Goal: Task Accomplishment & Management: Complete application form

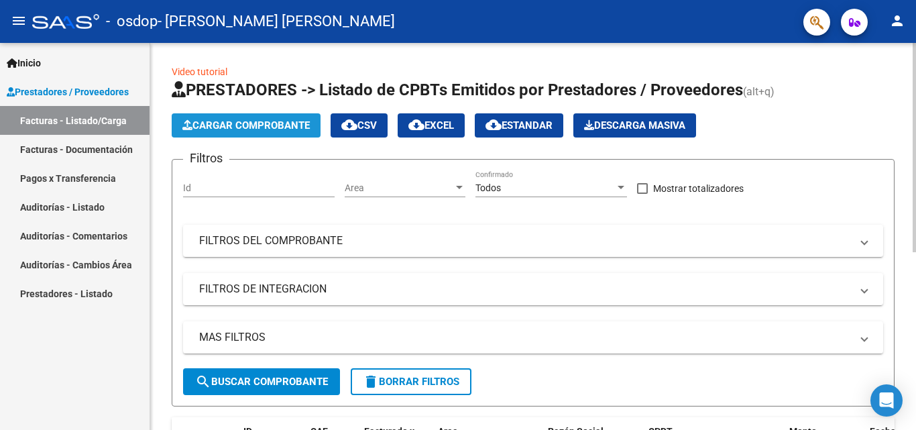
click at [254, 127] on span "Cargar Comprobante" at bounding box center [245, 125] width 127 height 12
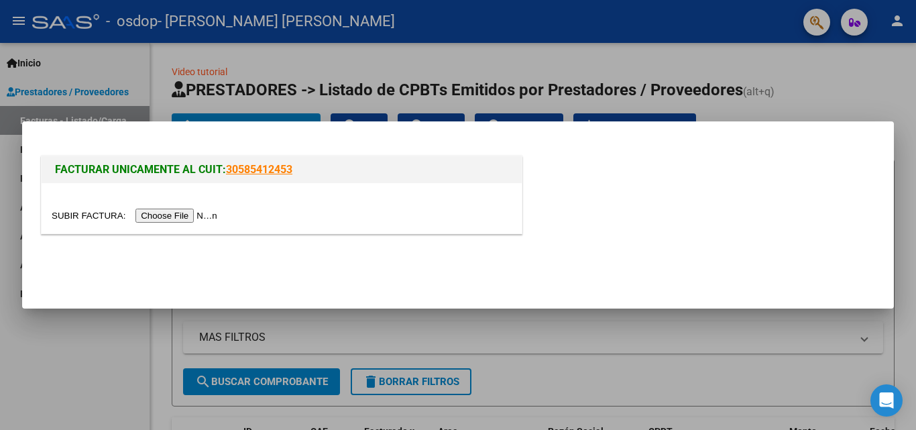
click at [182, 213] on input "file" at bounding box center [137, 215] width 170 height 14
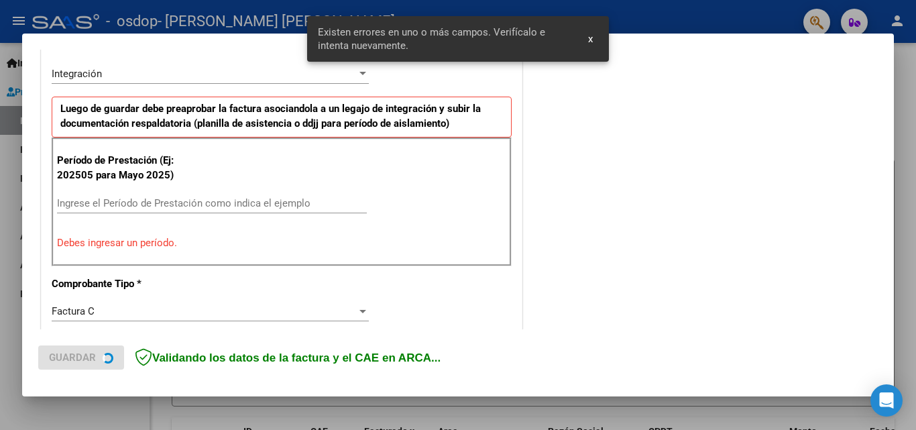
scroll to position [328, 0]
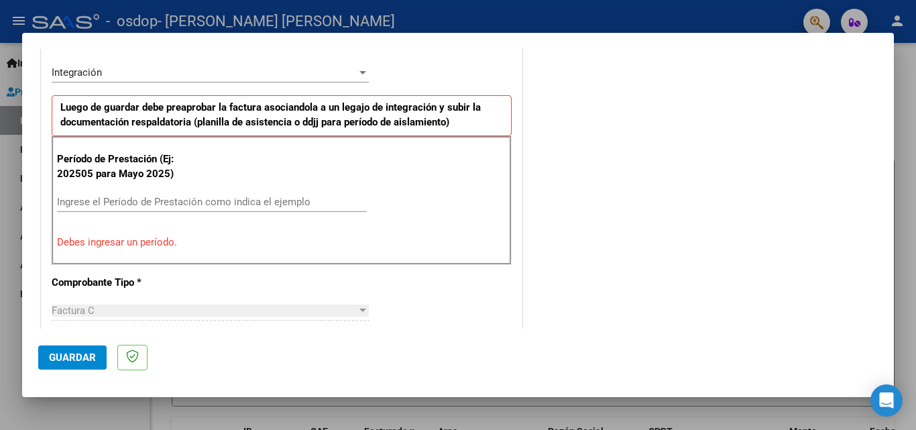
click at [107, 203] on input "Ingrese el Período de Prestación como indica el ejemplo" at bounding box center [212, 202] width 310 height 12
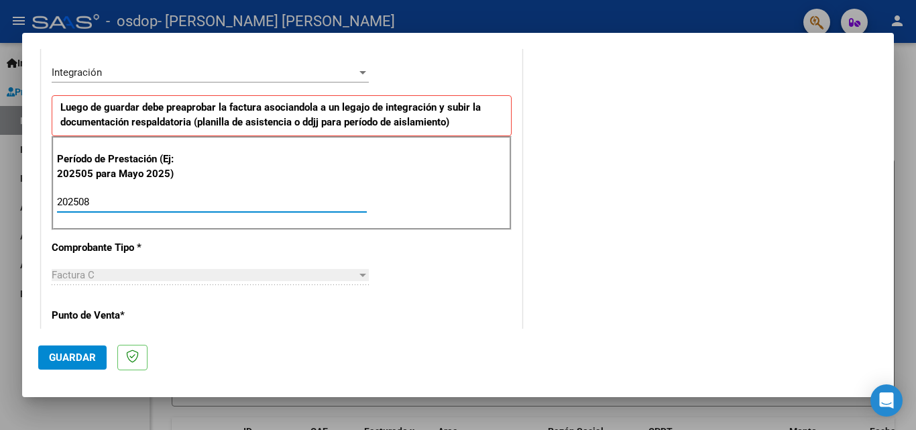
type input "202508"
click at [85, 278] on span "Factura C" at bounding box center [73, 275] width 43 height 12
click at [131, 73] on div "Integración" at bounding box center [204, 72] width 305 height 12
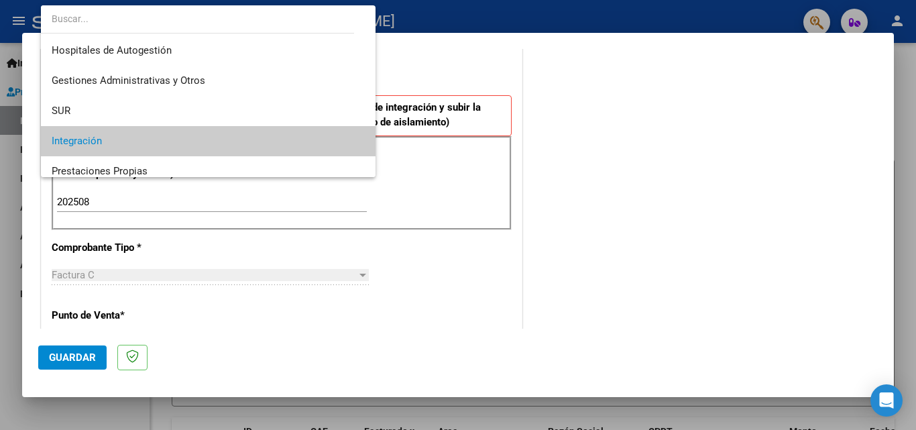
scroll to position [69, 0]
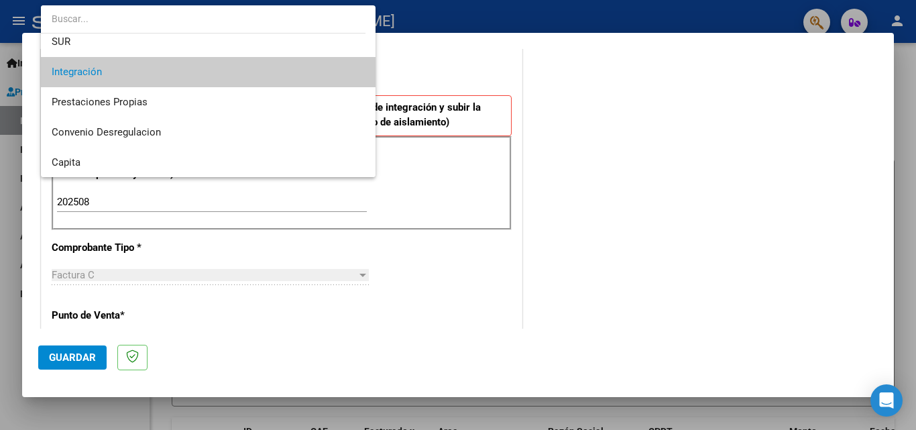
click at [131, 73] on span "Integración" at bounding box center [208, 72] width 313 height 30
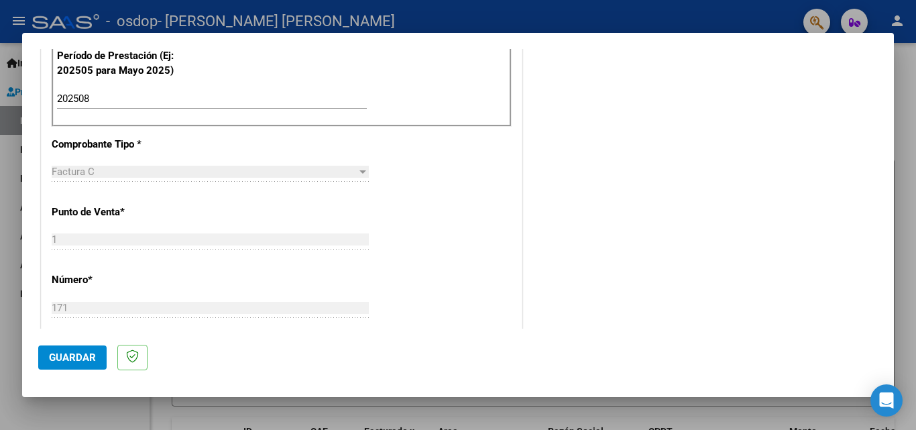
scroll to position [230, 0]
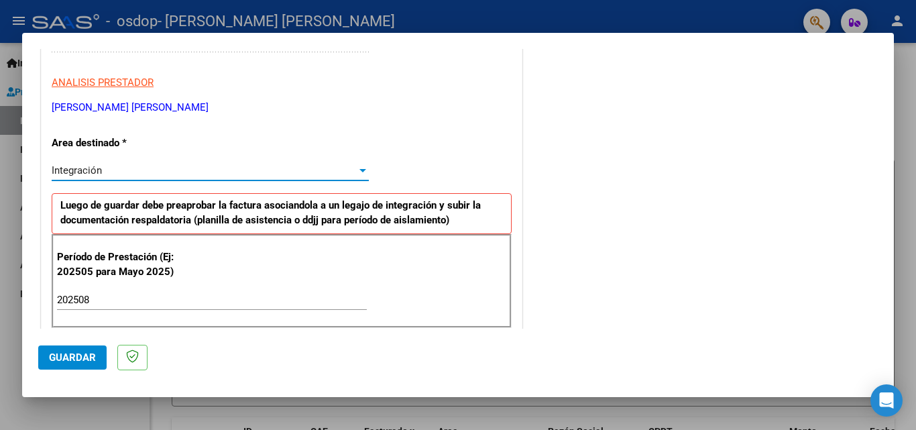
click at [62, 353] on span "Guardar" at bounding box center [72, 357] width 47 height 12
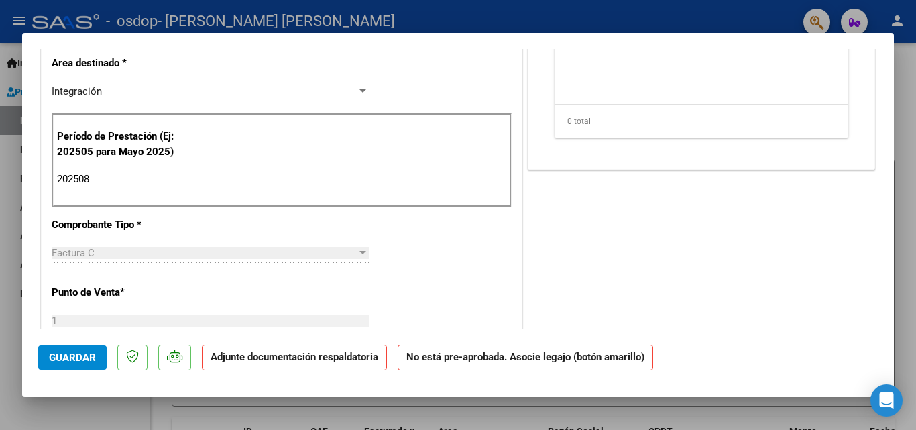
scroll to position [0, 0]
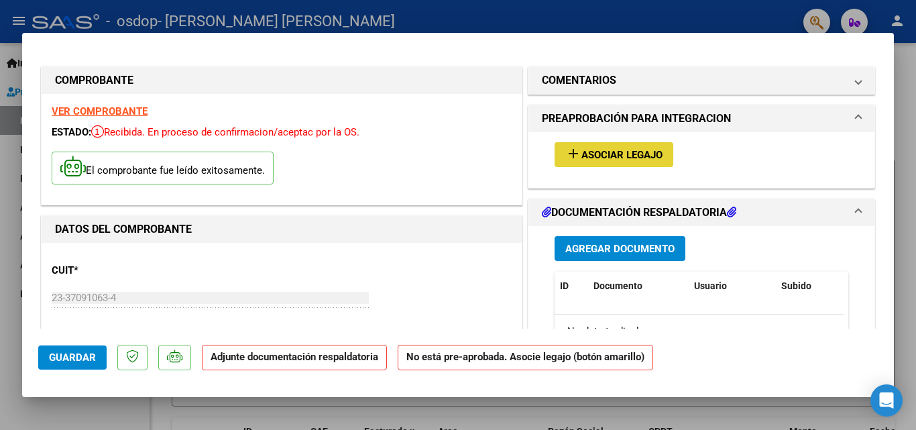
click at [613, 156] on span "Asociar Legajo" at bounding box center [621, 155] width 81 height 12
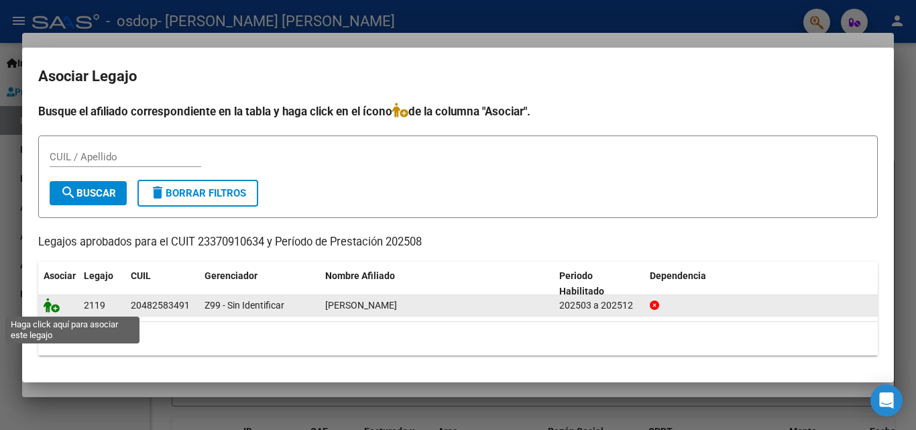
click at [56, 302] on icon at bounding box center [52, 305] width 16 height 15
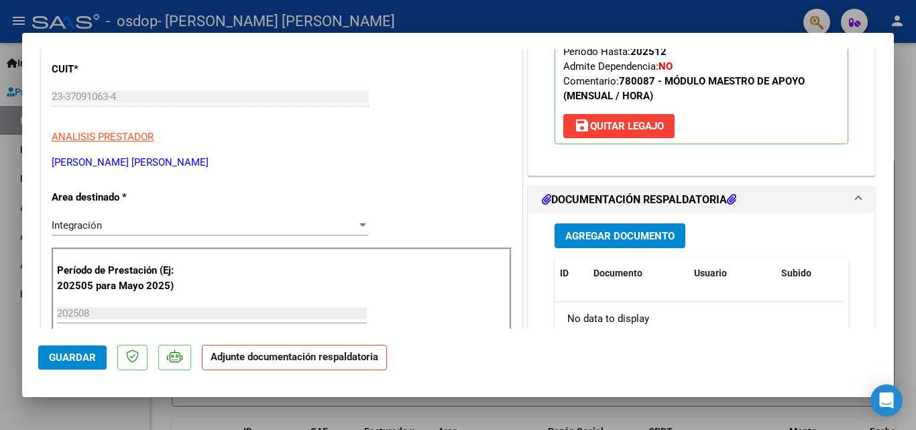
scroll to position [268, 0]
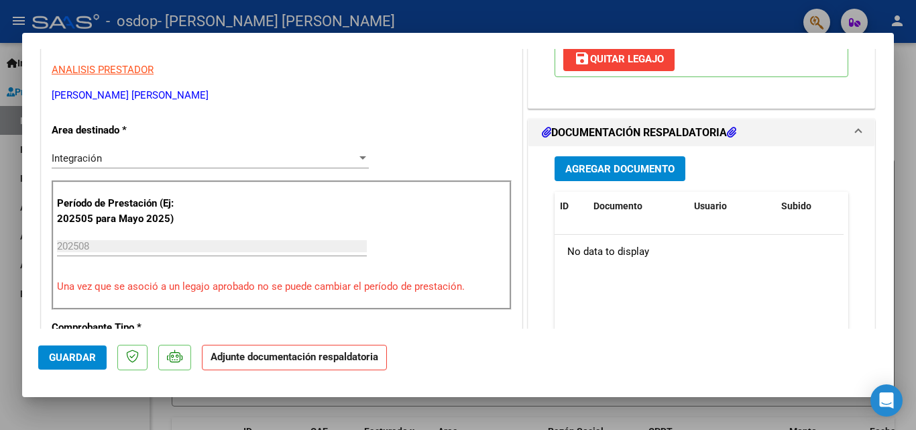
click at [613, 170] on span "Agregar Documento" at bounding box center [619, 169] width 109 height 12
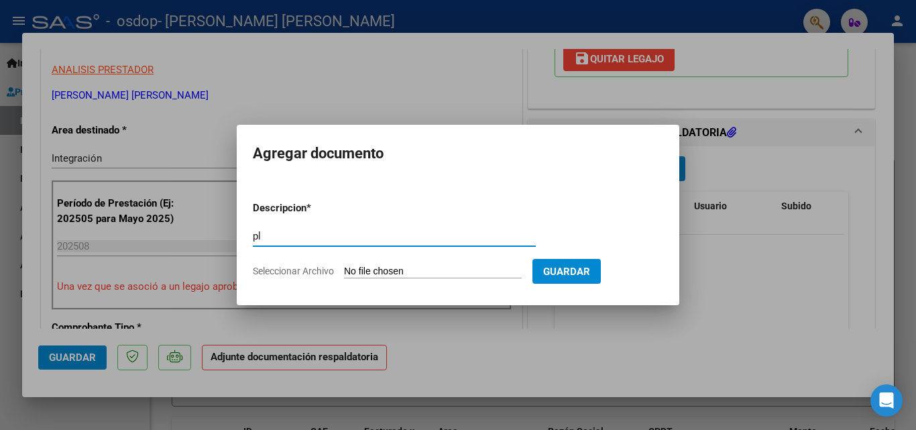
type input "p"
type input "planilla de asistencia [DATE]"
click at [497, 269] on input "Seleccionar Archivo" at bounding box center [433, 271] width 178 height 13
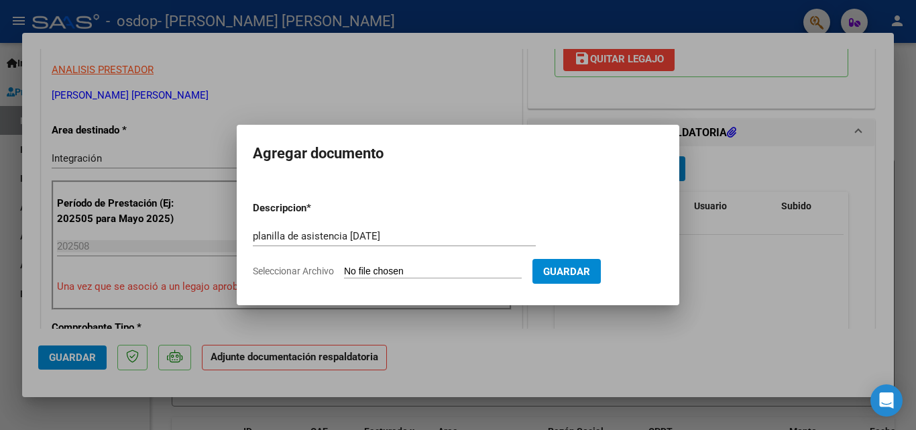
type input "C:\fakepath\CamScanner [DATE] 09.17.pdf"
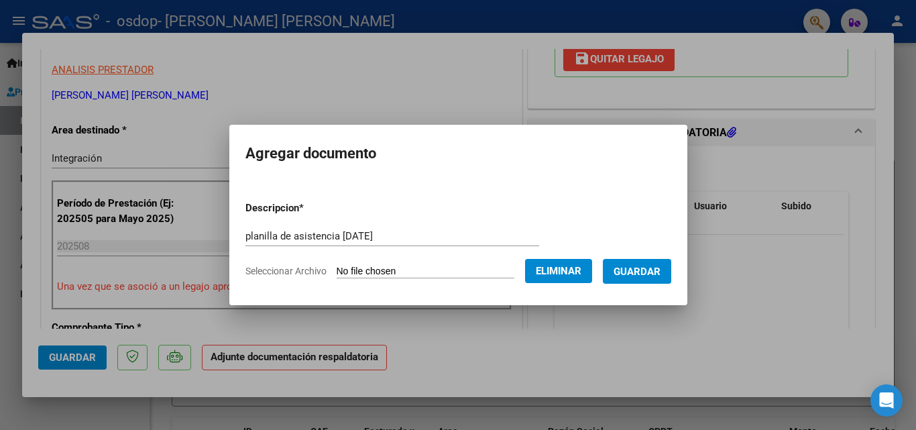
click at [644, 270] on span "Guardar" at bounding box center [636, 271] width 47 height 12
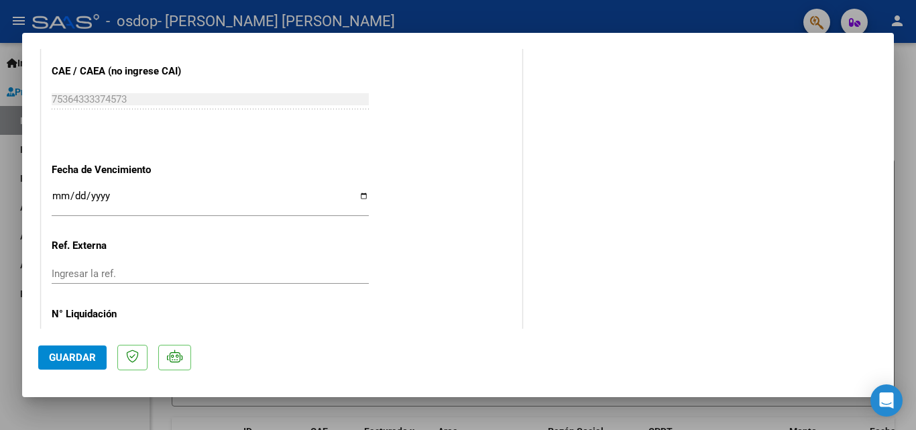
scroll to position [920, 0]
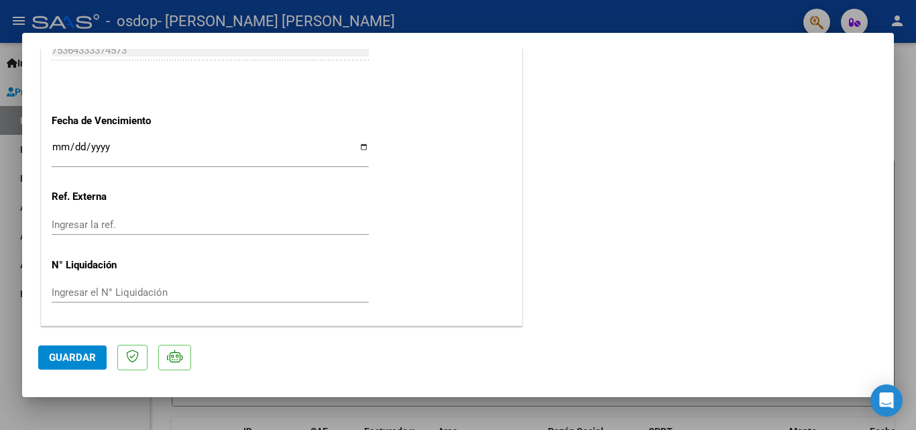
click at [76, 356] on span "Guardar" at bounding box center [72, 357] width 47 height 12
click at [11, 326] on div at bounding box center [458, 215] width 916 height 430
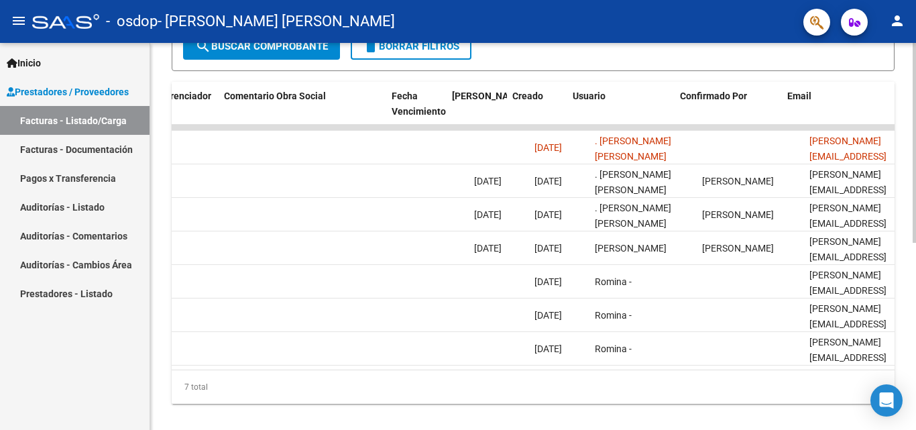
scroll to position [0, 2104]
